Goal: Information Seeking & Learning: Learn about a topic

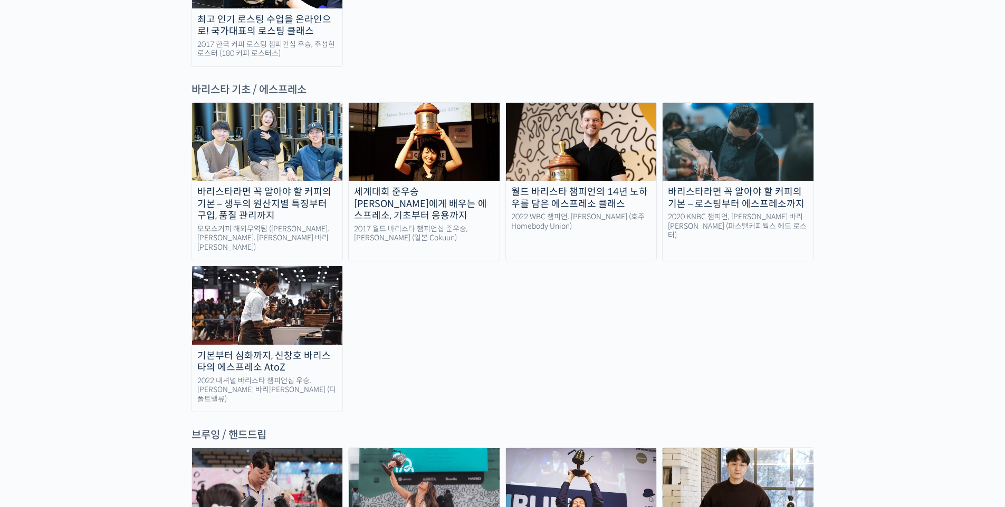
scroll to position [1665, 0]
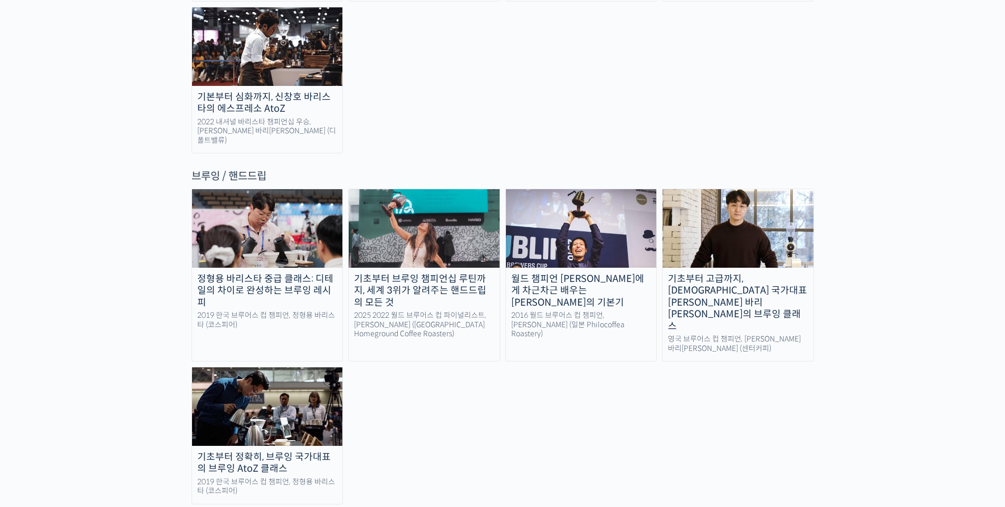
click at [447, 189] on img at bounding box center [424, 228] width 151 height 78
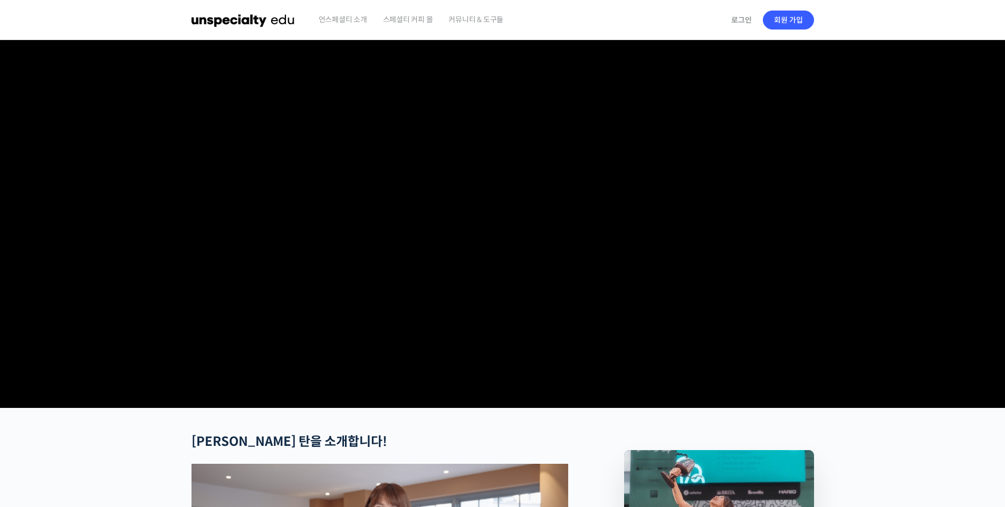
click at [341, 23] on span "언스페셜티 소개" at bounding box center [343, 19] width 49 height 40
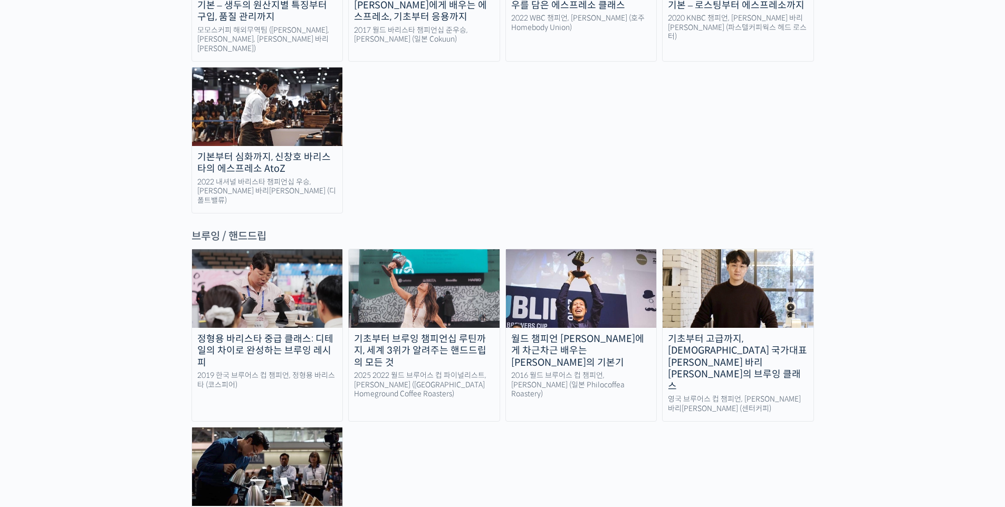
scroll to position [1640, 0]
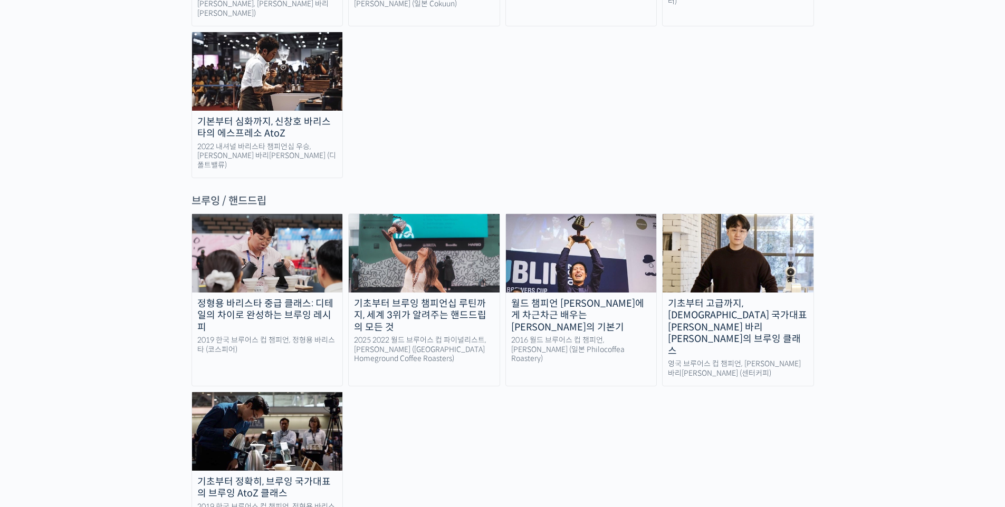
click at [666, 214] on img at bounding box center [738, 253] width 151 height 78
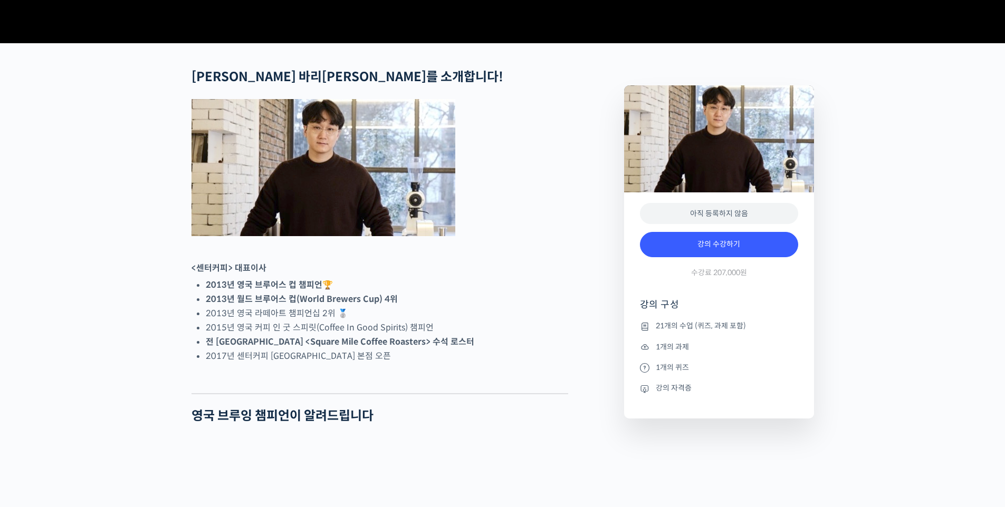
scroll to position [367, 0]
